Goal: Task Accomplishment & Management: Manage account settings

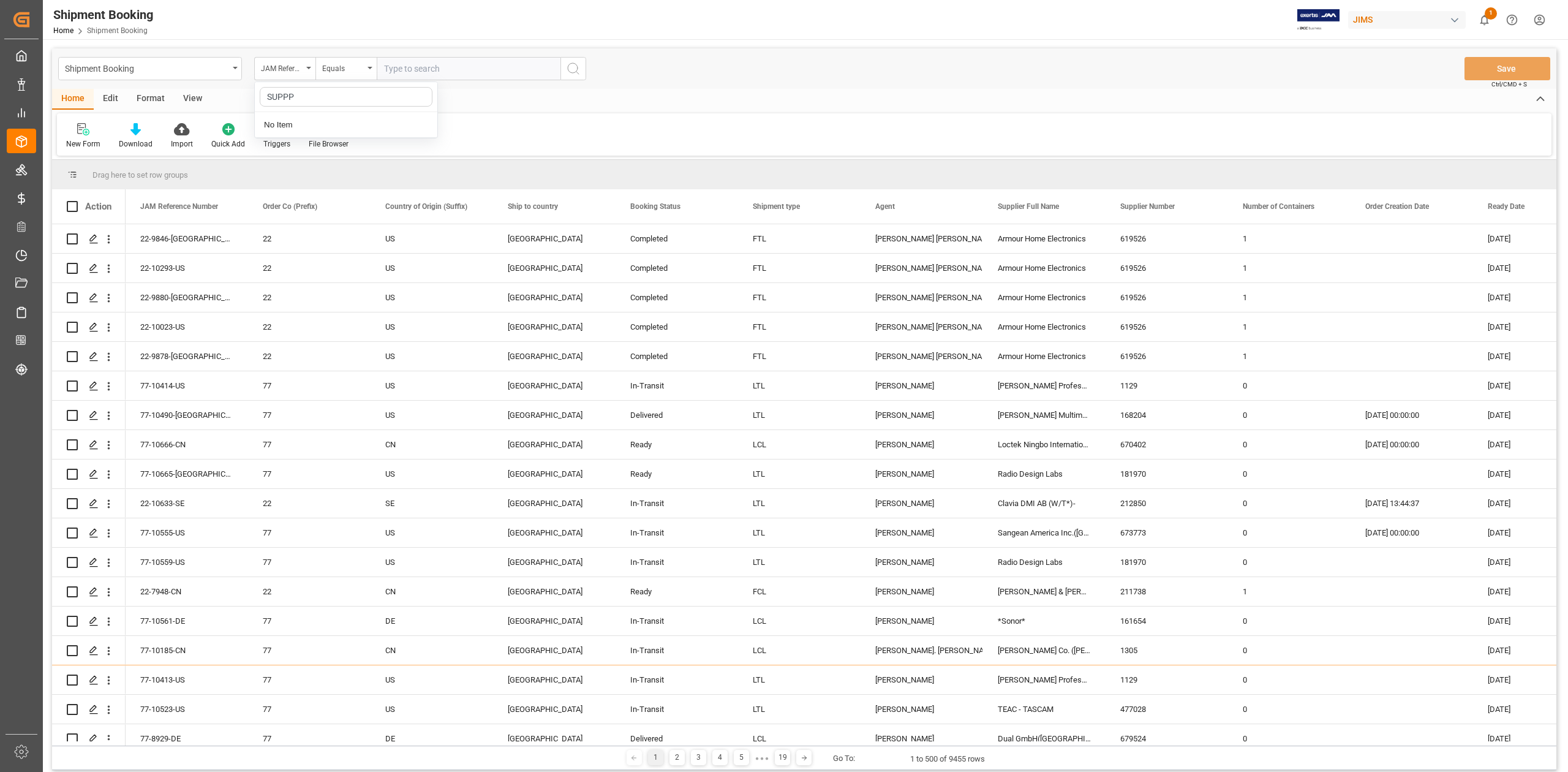
type input "SUPP"
click at [344, 157] on div "Supplier Number" at bounding box center [346, 151] width 183 height 25
click at [507, 61] on input "text" at bounding box center [468, 68] width 184 height 24
paste input "331582"
type input "331582"
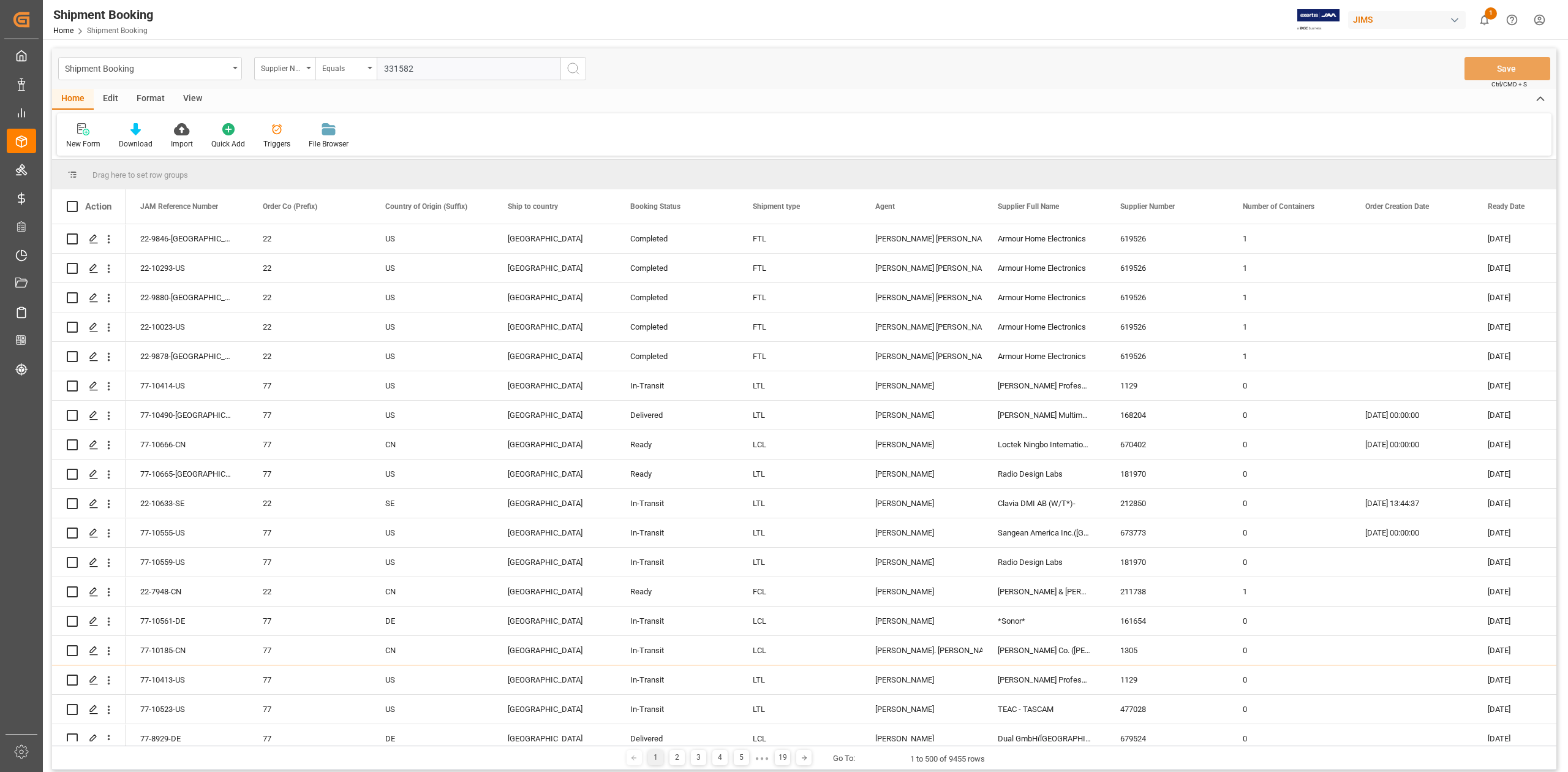
click at [567, 74] on icon "search button" at bounding box center [573, 68] width 14 height 14
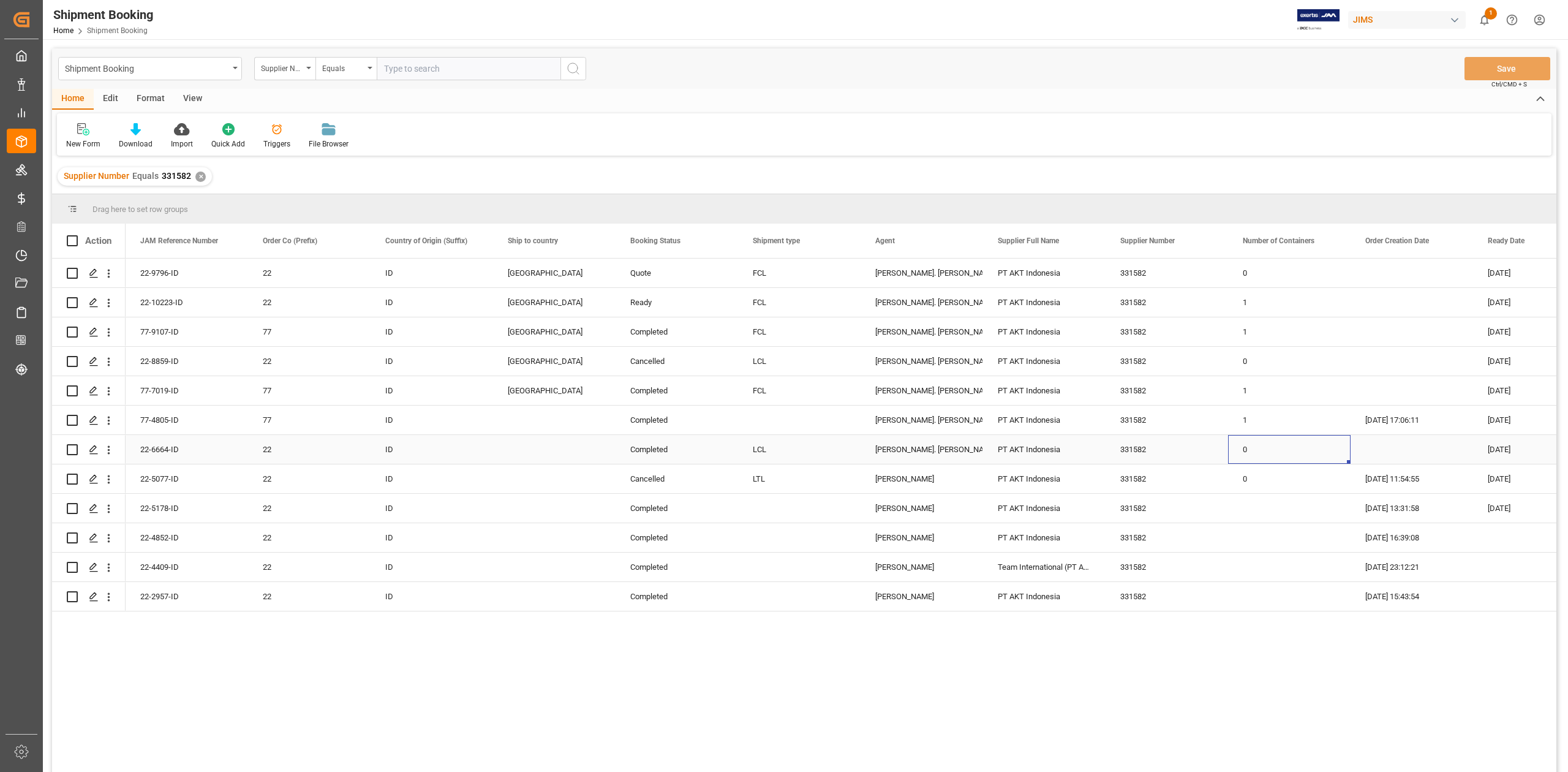
click at [1287, 447] on div "0" at bounding box center [1289, 449] width 123 height 29
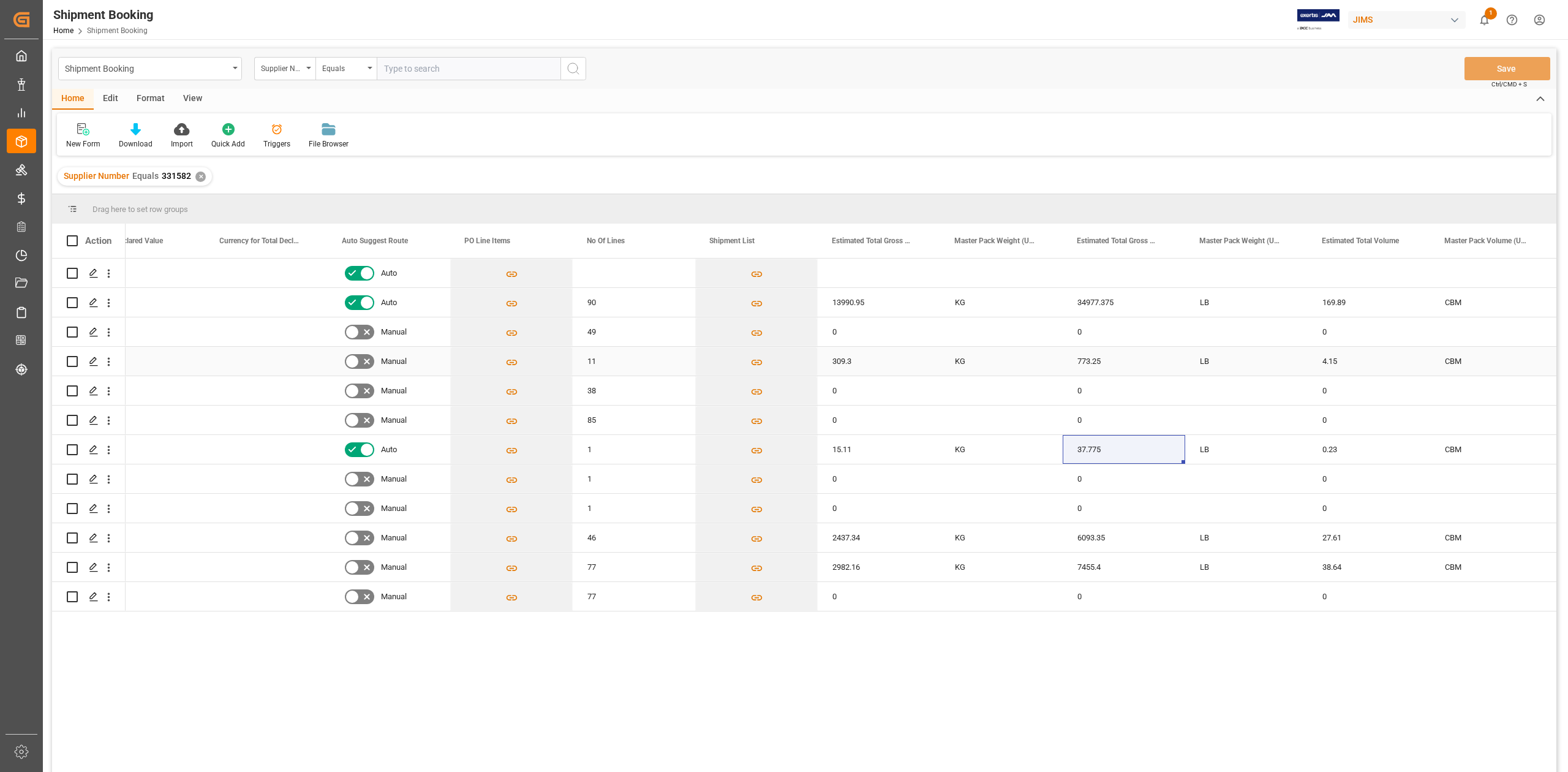
click at [1253, 363] on div "LB" at bounding box center [1246, 361] width 123 height 29
click at [1355, 364] on div "4.15" at bounding box center [1368, 361] width 123 height 29
click at [1118, 360] on div "773.25" at bounding box center [1124, 361] width 123 height 29
click at [241, 273] on div "Press SPACE to select this row." at bounding box center [266, 273] width 123 height 29
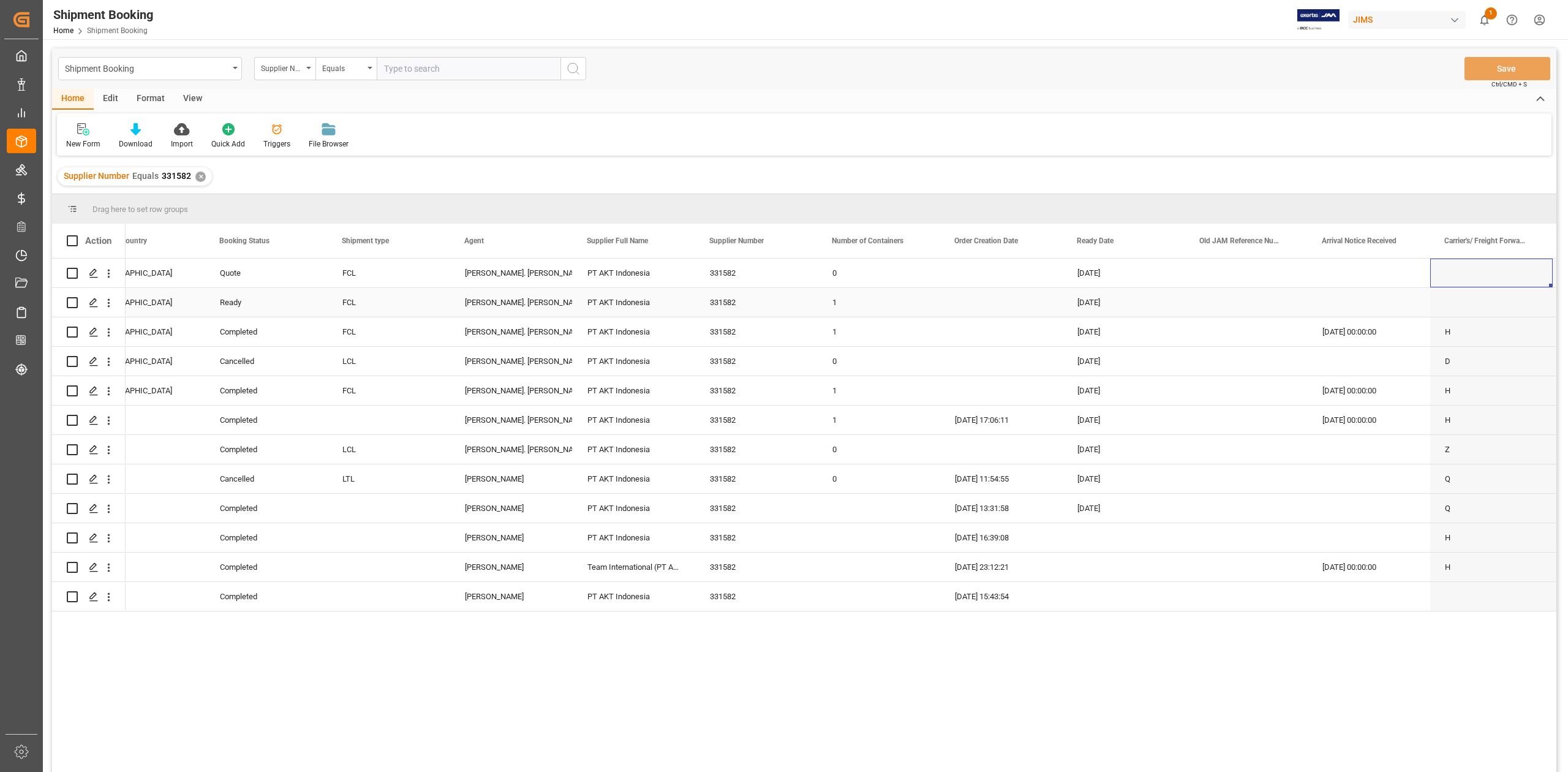
scroll to position [0, 533]
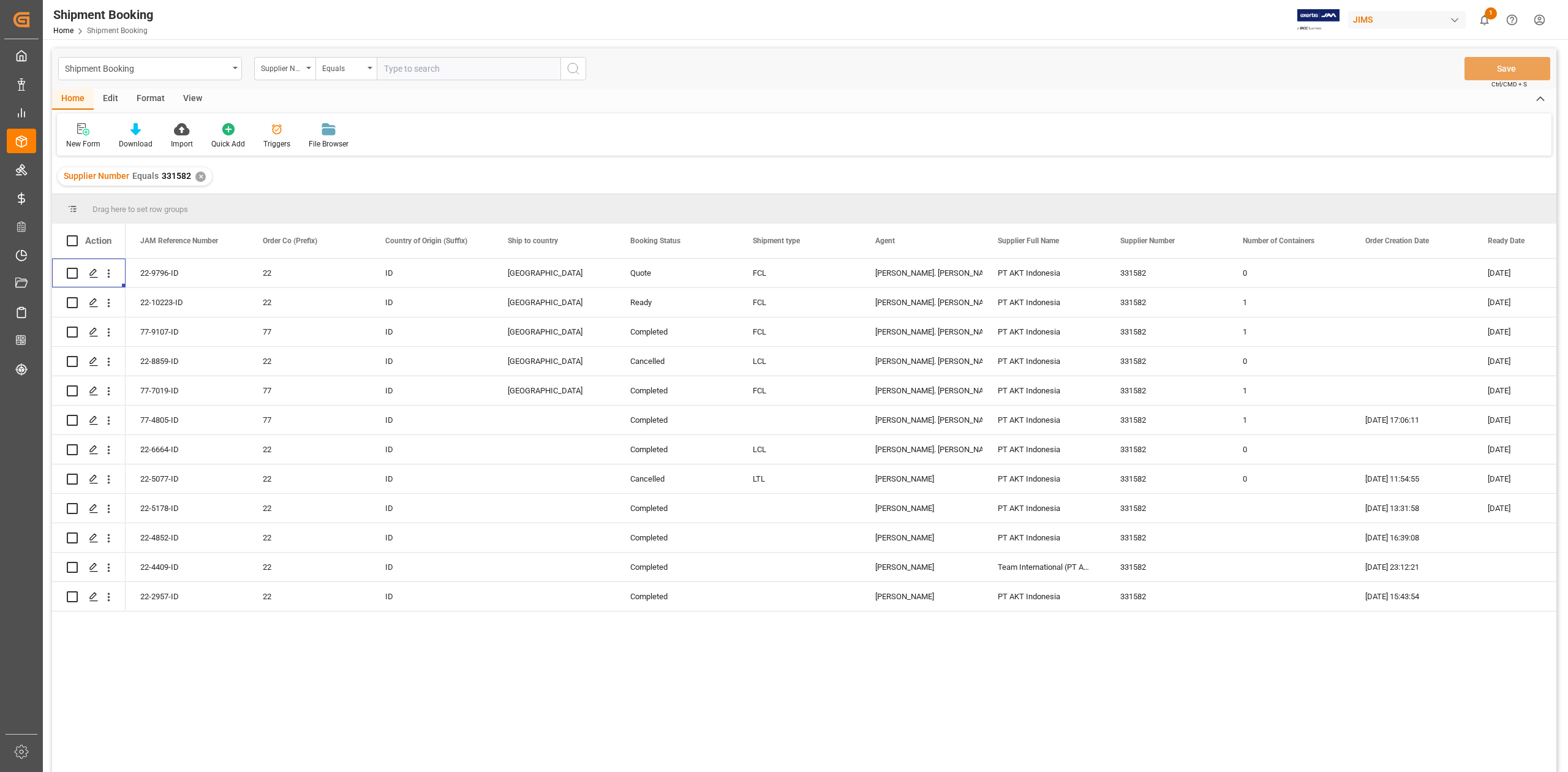
click at [199, 177] on div "✕" at bounding box center [200, 177] width 10 height 10
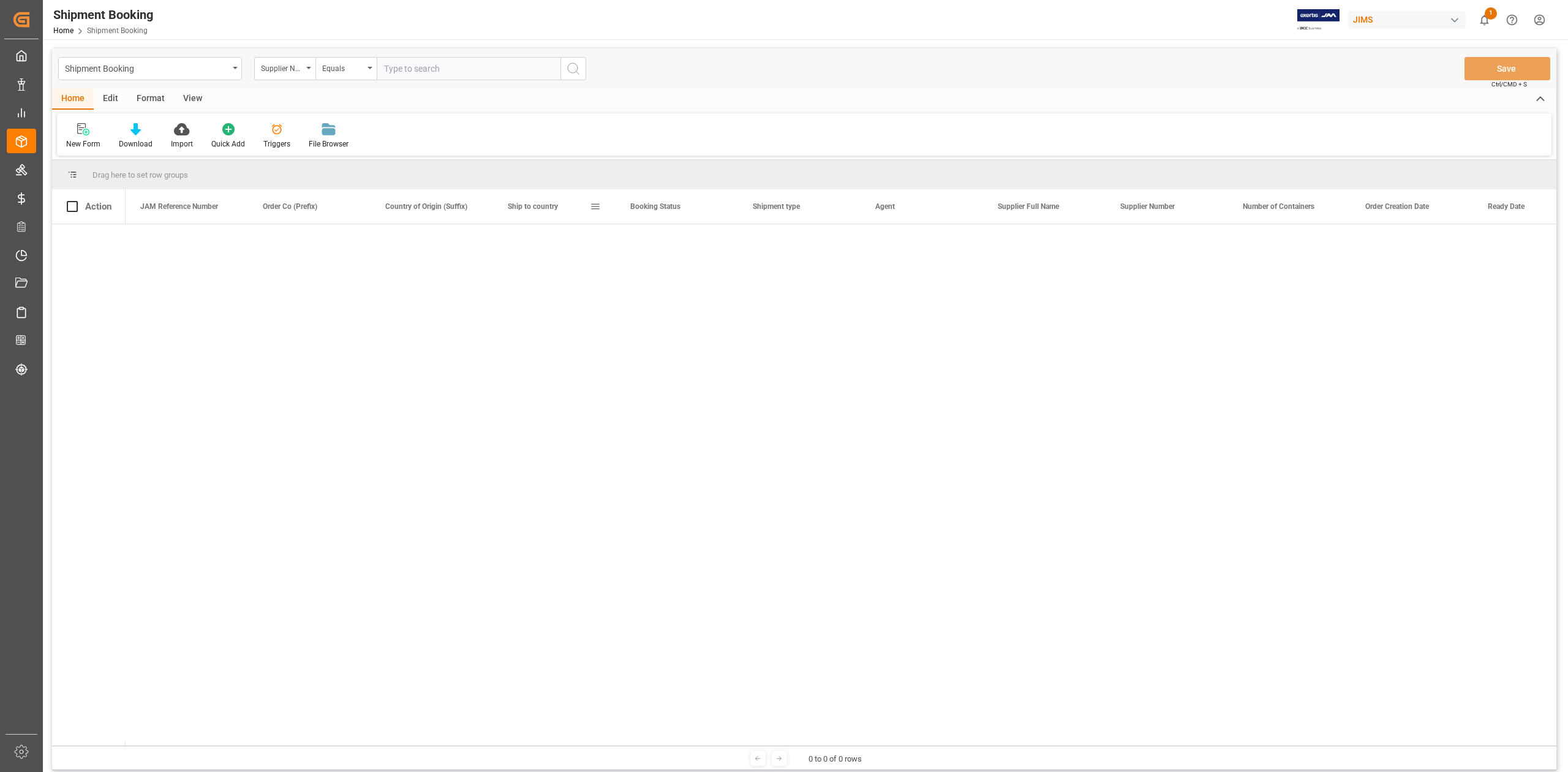
click at [593, 206] on span at bounding box center [595, 206] width 11 height 11
click at [703, 210] on span "columns" at bounding box center [705, 208] width 11 height 11
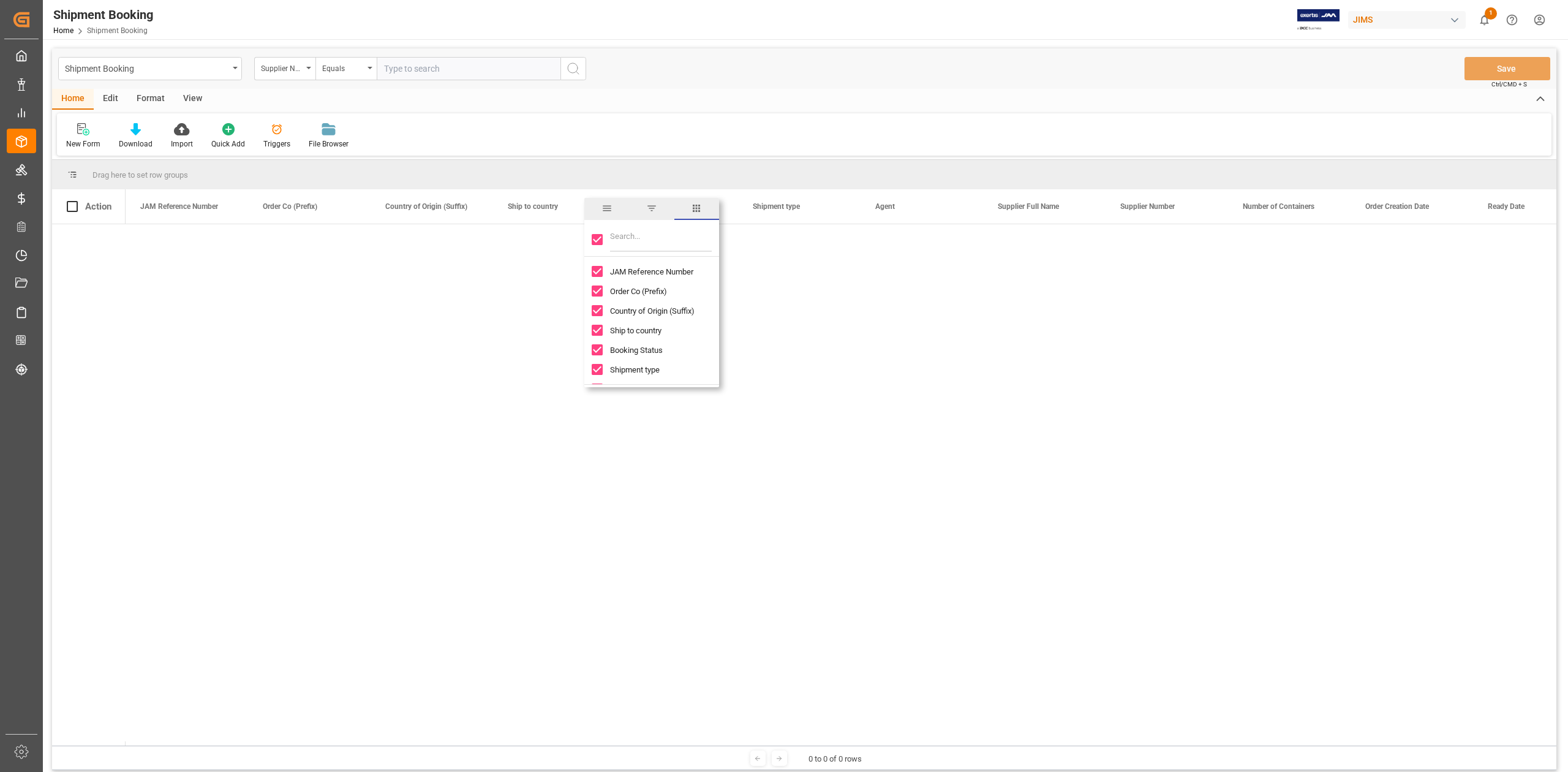
click at [599, 238] on input "Toggle Select All Columns" at bounding box center [597, 239] width 11 height 11
checkbox input "false"
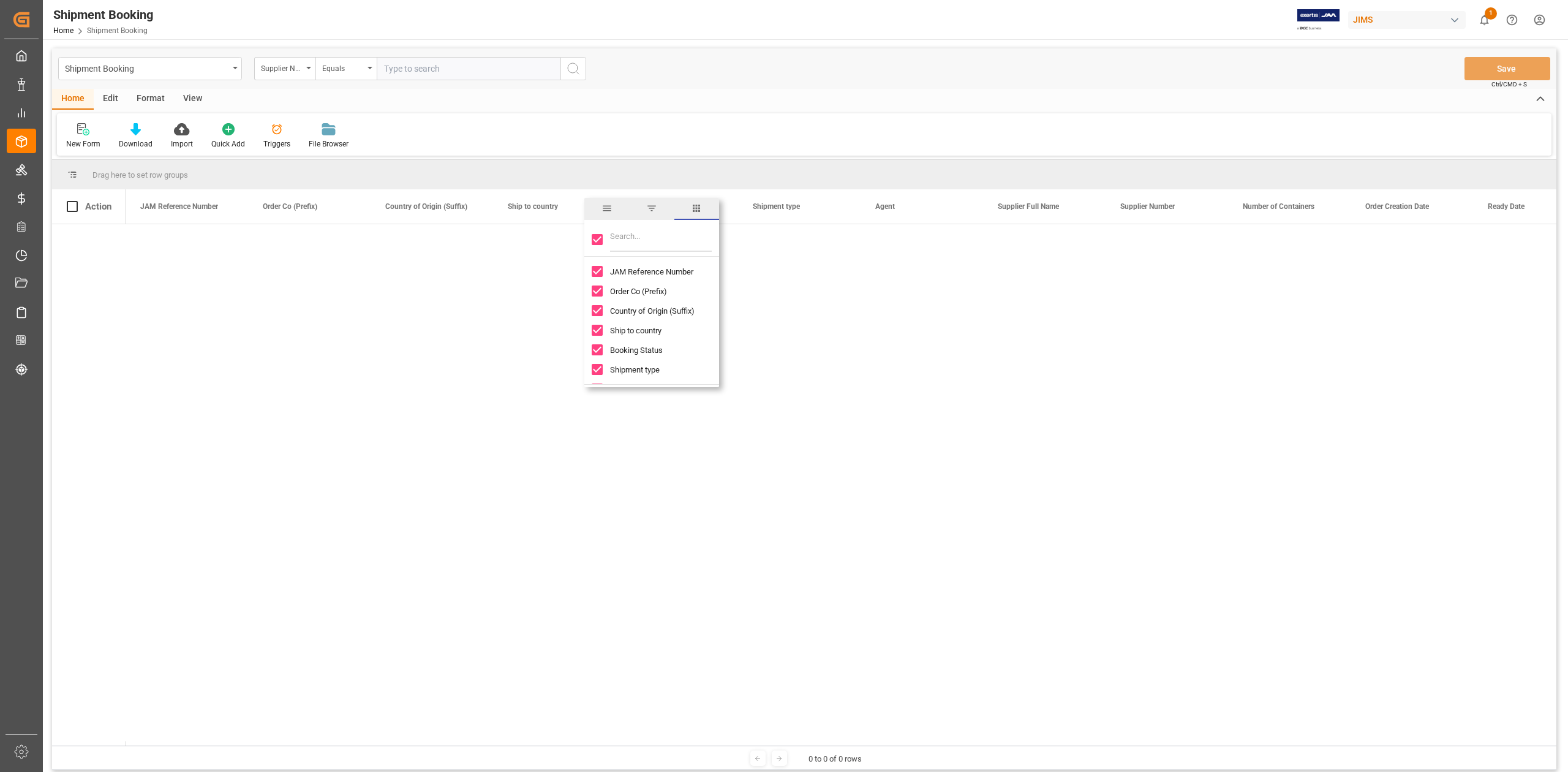
checkbox input "false"
click at [643, 240] on input "Filter Columns Input" at bounding box center [661, 239] width 101 height 25
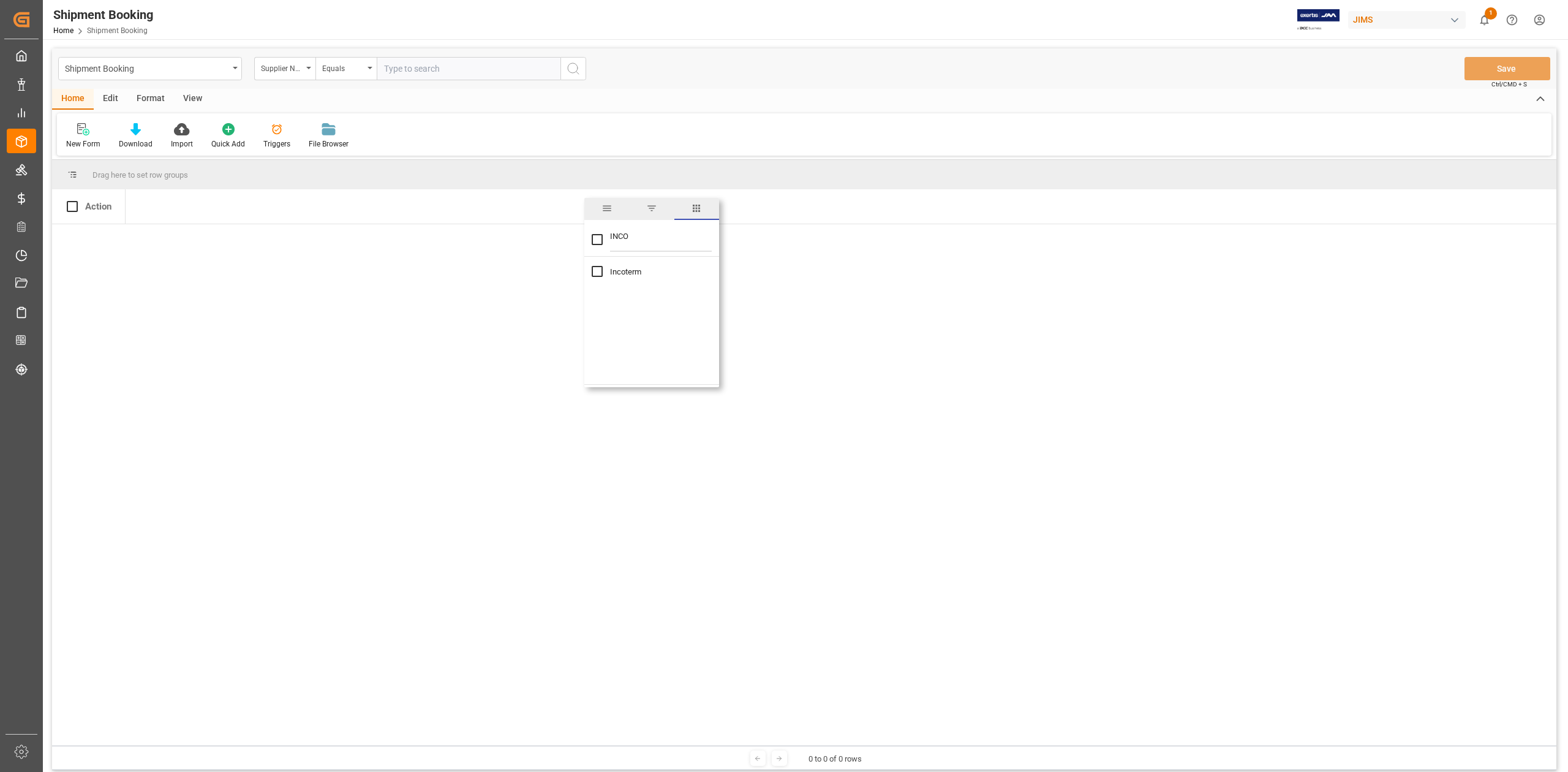
type input "INCO"
click at [596, 272] on input "Incoterm column toggle visibility (hidden)" at bounding box center [597, 271] width 11 height 11
checkbox input "true"
click at [432, 392] on div at bounding box center [841, 485] width 1431 height 521
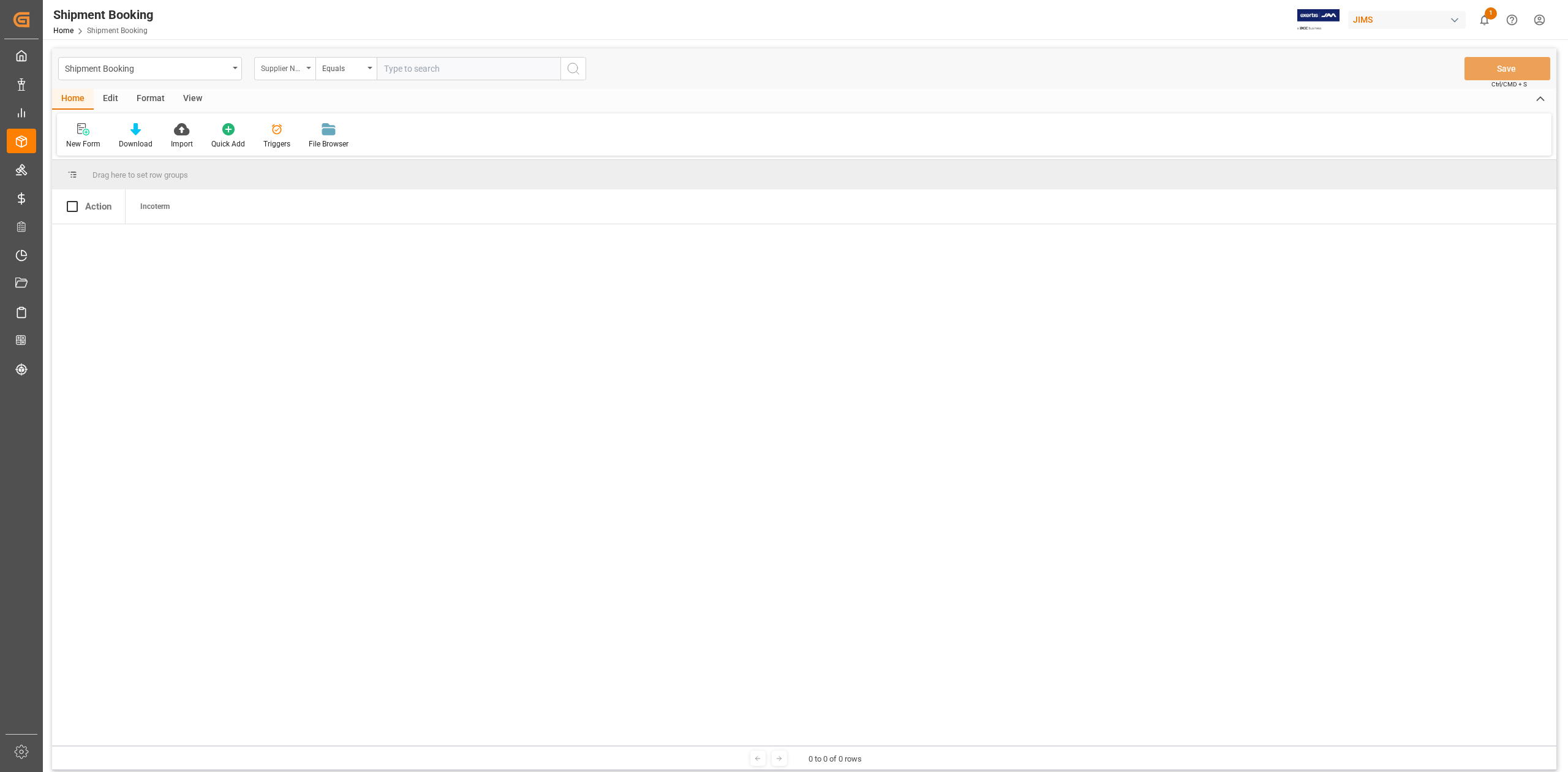
click at [312, 67] on div "Supplier Number" at bounding box center [285, 68] width 61 height 24
